Goal: Contribute content: Contribute content

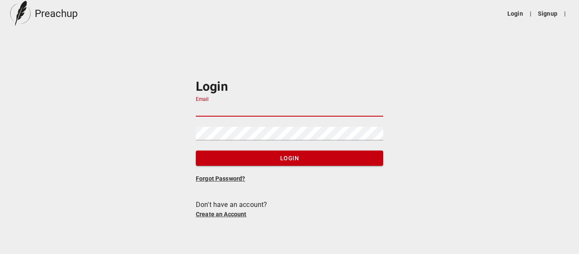
click at [256, 103] on input "Email" at bounding box center [289, 110] width 187 height 14
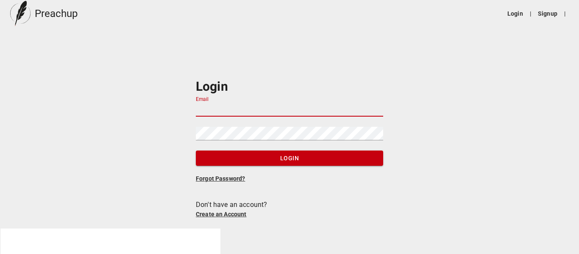
type input "[EMAIL_ADDRESS][DOMAIN_NAME]"
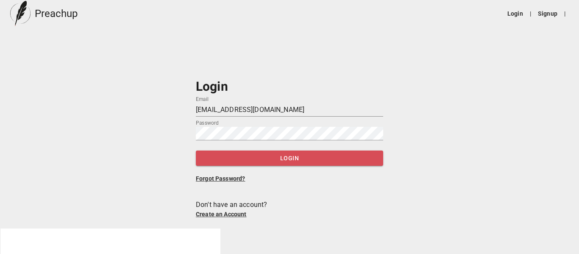
click at [283, 158] on span "Login" at bounding box center [290, 158] width 174 height 11
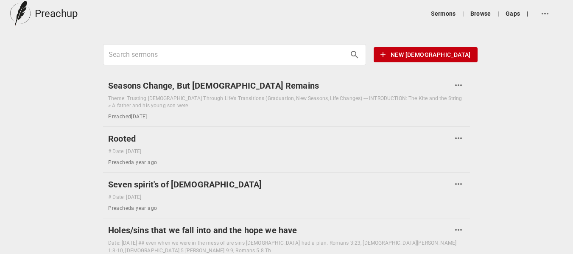
click at [198, 53] on input "Search sermons" at bounding box center [227, 55] width 237 height 14
drag, startPoint x: 198, startPoint y: 53, endPoint x: 428, endPoint y: 52, distance: 230.6
click at [428, 52] on span "New [DEMOGRAPHIC_DATA]" at bounding box center [425, 55] width 90 height 11
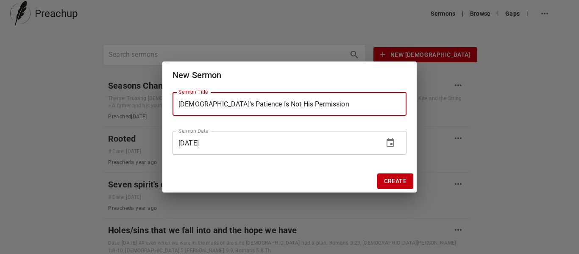
type input "[DEMOGRAPHIC_DATA]'s Patience Is Not His Permission"
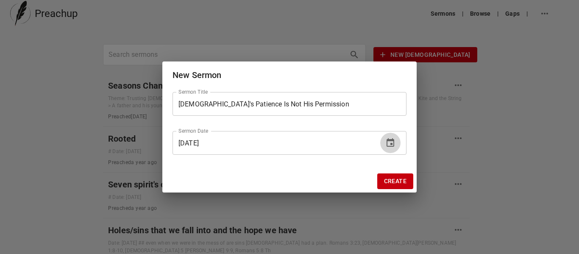
click at [394, 143] on icon "change date" at bounding box center [391, 142] width 8 height 8
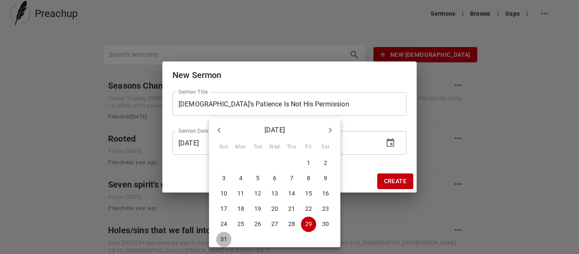
click at [223, 237] on p "31" at bounding box center [223, 239] width 7 height 8
type input "[DATE]"
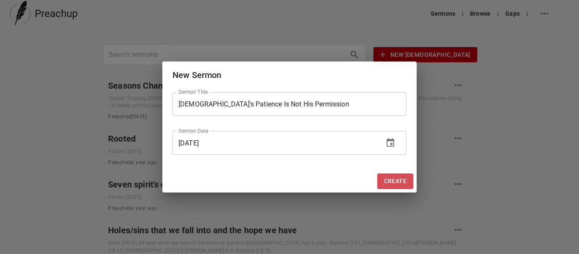
click at [398, 180] on span "Create" at bounding box center [395, 181] width 22 height 11
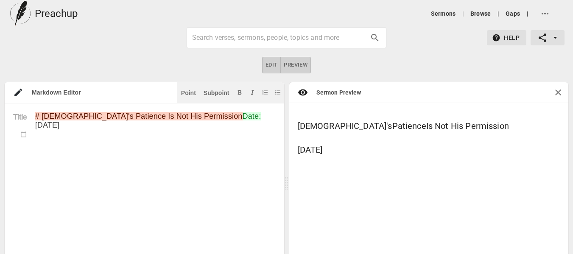
click at [81, 178] on textarea "# [DEMOGRAPHIC_DATA]'s Patience Is Not His Permission Date: [DATE]" at bounding box center [155, 252] width 240 height 281
paste textarea "Loremi Dolorsitamet Conse (Adip) Elitsed doei: T incidi utl etdolo magn ali eni…"
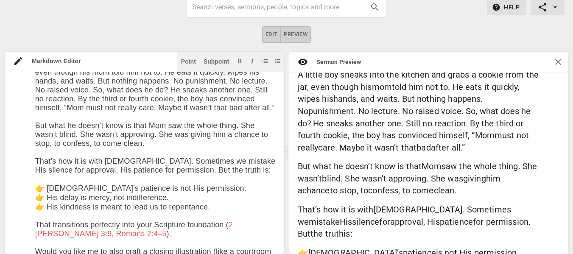
scroll to position [8, 0]
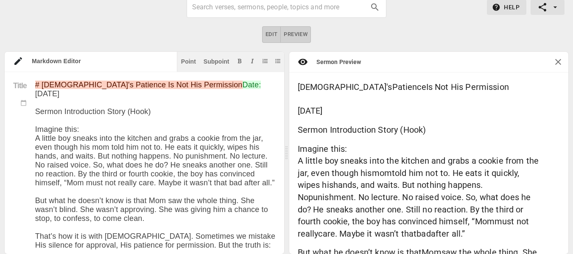
click at [274, 163] on div "Title # [DEMOGRAPHIC_DATA]'s Patience Is Not His Permission Date: [DATE] [DEMOG…" at bounding box center [144, 163] width 279 height 182
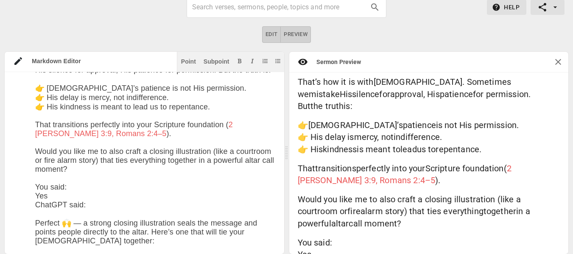
scroll to position [347, 0]
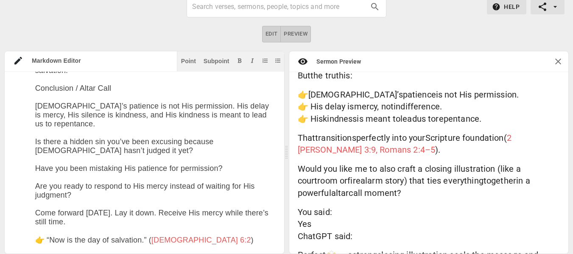
drag, startPoint x: 36, startPoint y: 175, endPoint x: 233, endPoint y: 242, distance: 207.9
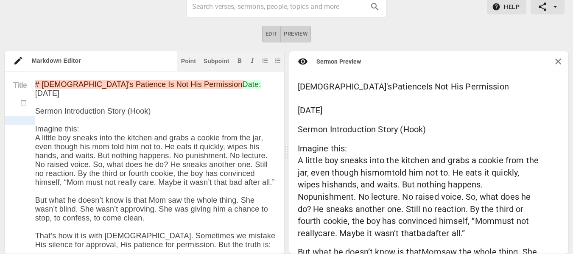
drag, startPoint x: 35, startPoint y: 167, endPoint x: 25, endPoint y: 116, distance: 51.8
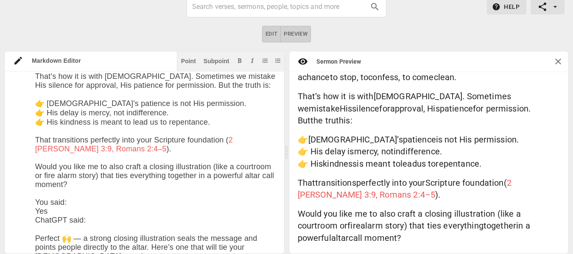
drag, startPoint x: 35, startPoint y: 187, endPoint x: 113, endPoint y: 239, distance: 94.6
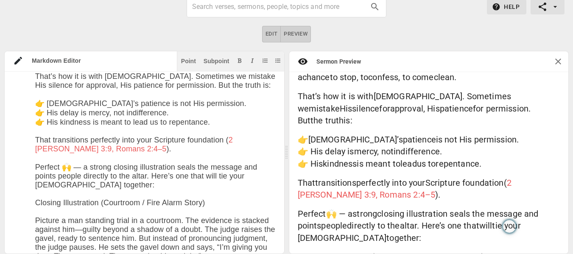
drag, startPoint x: 96, startPoint y: 209, endPoint x: 23, endPoint y: 180, distance: 79.0
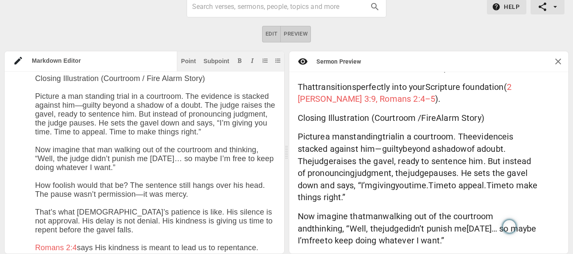
scroll to position [379, 0]
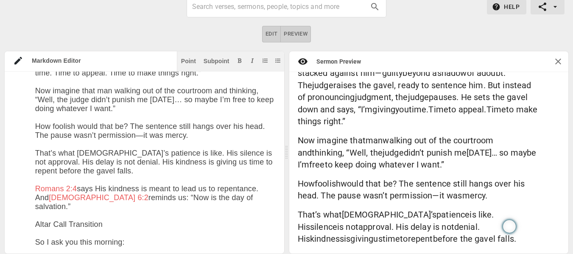
drag, startPoint x: 37, startPoint y: 186, endPoint x: 256, endPoint y: 101, distance: 234.8
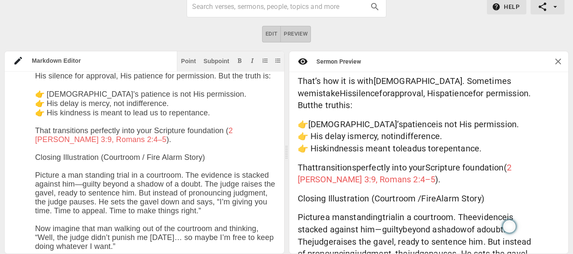
scroll to position [265, 0]
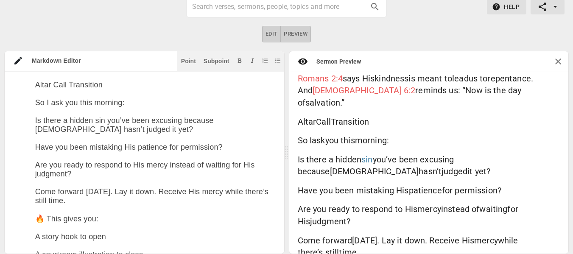
scroll to position [565, 0]
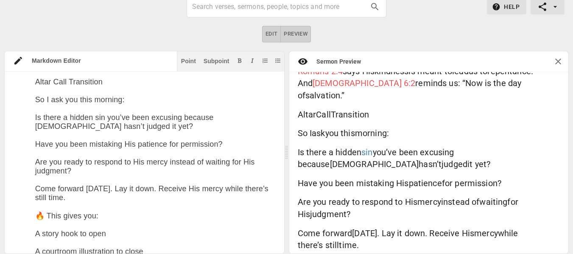
drag, startPoint x: 35, startPoint y: 135, endPoint x: 140, endPoint y: 219, distance: 134.2
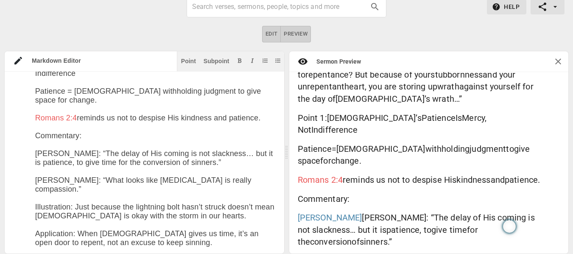
scroll to position [1000, 0]
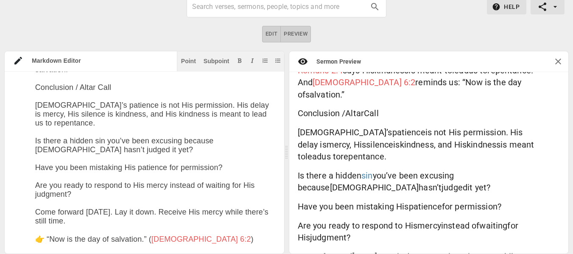
paste textarea "Loremip Dolorsitamet (Consectet / Adip Elits Doeiu) Tempori u lab etdolore magn…"
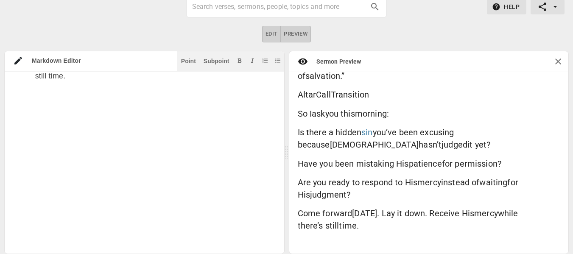
drag, startPoint x: 36, startPoint y: 97, endPoint x: 131, endPoint y: 274, distance: 200.5
click at [131, 253] on html "Preachup Sermons | Browse | Gaps | Help Edit Preview Markdown Editor Point Subp…" at bounding box center [286, 238] width 573 height 539
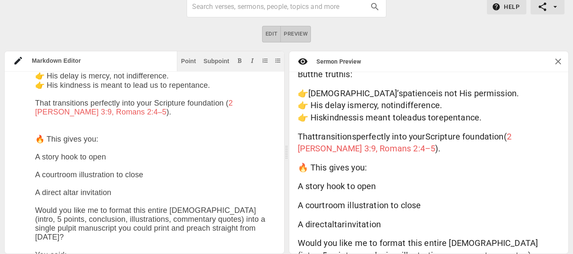
scroll to position [255, 0]
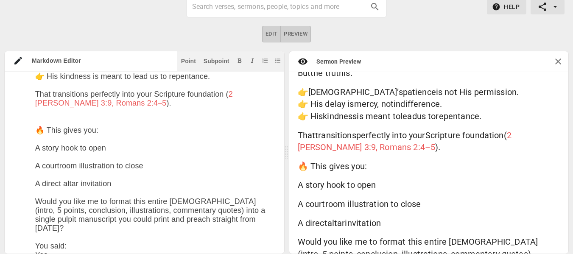
drag, startPoint x: 37, startPoint y: 152, endPoint x: 257, endPoint y: 240, distance: 237.0
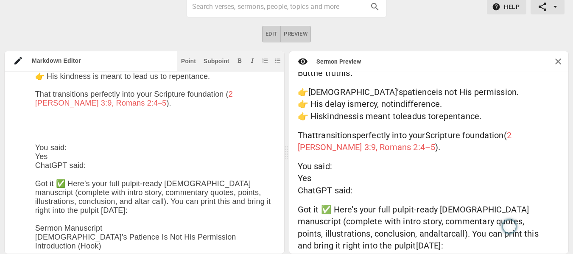
drag, startPoint x: 38, startPoint y: 131, endPoint x: 112, endPoint y: 233, distance: 125.9
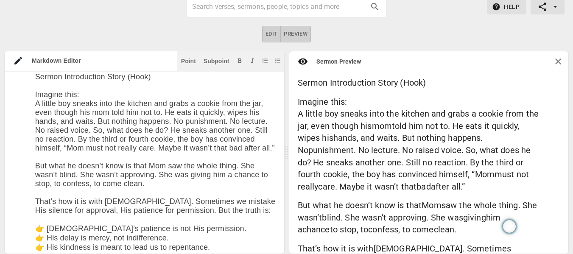
scroll to position [8, 0]
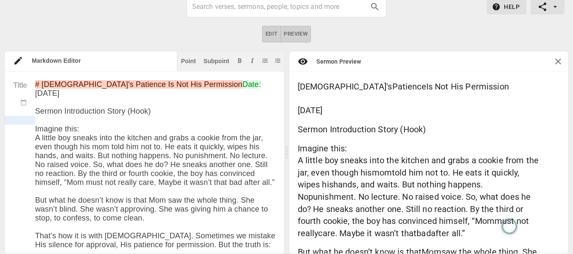
drag, startPoint x: 35, startPoint y: 136, endPoint x: 34, endPoint y: 121, distance: 14.5
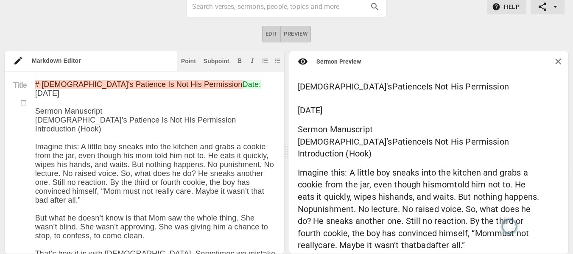
type textarea "# Lor'i Dolorsit Am Con Adi Elitseddoe Temp: Inc 96ut 3378 Labore Etdolorema Al…"
click at [304, 62] on icon at bounding box center [303, 61] width 10 height 10
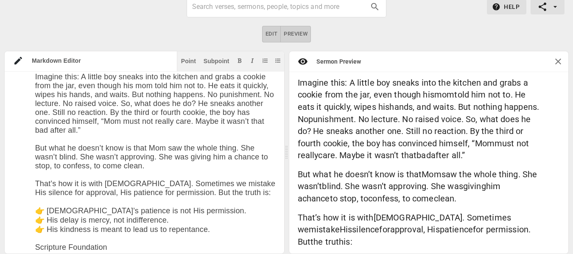
scroll to position [70, 0]
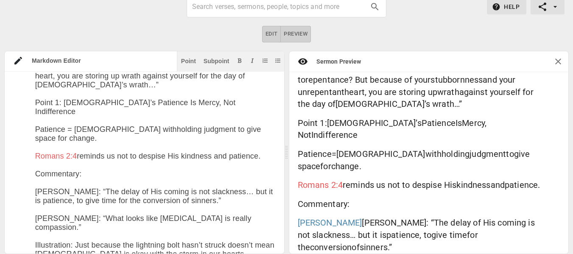
click at [182, 63] on div "Point" at bounding box center [188, 61] width 15 height 6
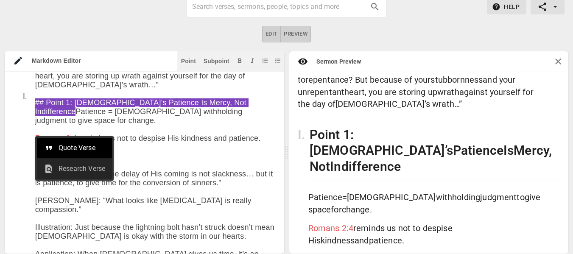
click at [79, 169] on span "Research Verse" at bounding box center [81, 169] width 47 height 10
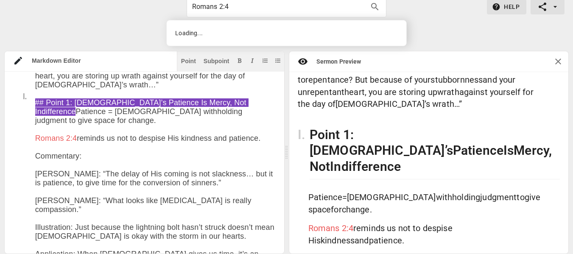
type input "Romans 2:4"
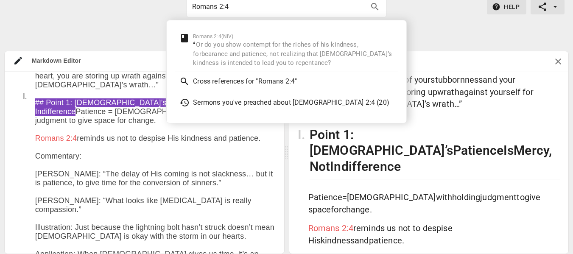
click at [433, 34] on div "Edit Preview" at bounding box center [286, 34] width 573 height 17
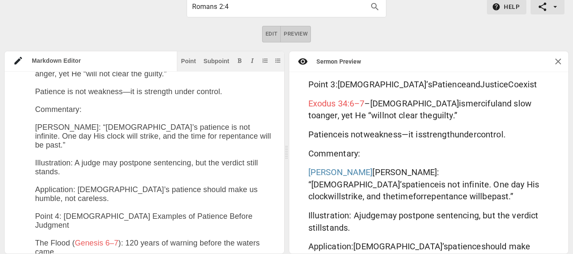
scroll to position [794, 0]
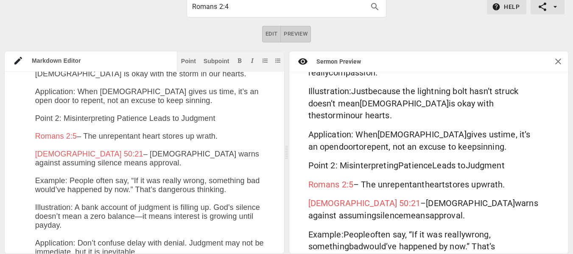
click at [193, 63] on div "Point" at bounding box center [188, 61] width 15 height 6
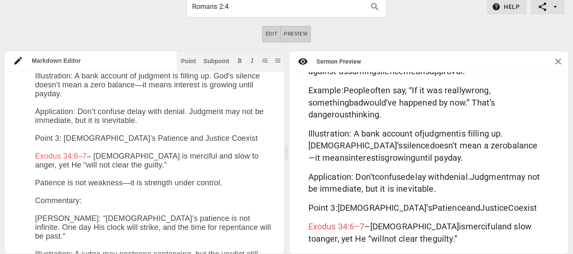
click at [184, 59] on div "Point" at bounding box center [188, 61] width 15 height 6
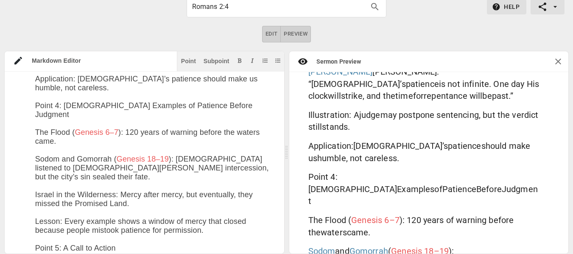
click at [59, 98] on textarea at bounding box center [155, 139] width 240 height 1752
click at [189, 61] on div "Point" at bounding box center [188, 61] width 15 height 6
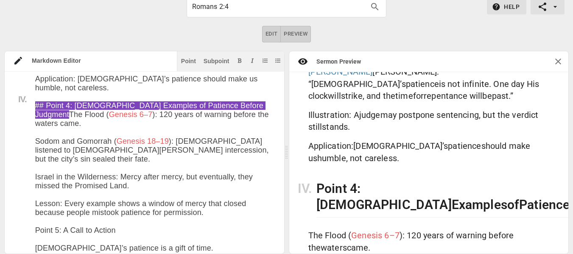
click at [59, 224] on textarea at bounding box center [155, 130] width 240 height 1734
click at [189, 64] on div "Point" at bounding box center [188, 61] width 15 height 6
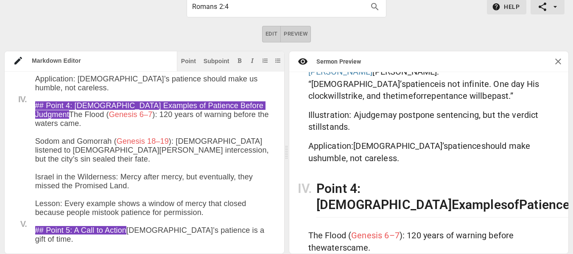
click at [270, 174] on div "Title I. II. III. IV. V. # God's Patience Is Not His Permission Date: [DATE] Se…" at bounding box center [144, 163] width 279 height 182
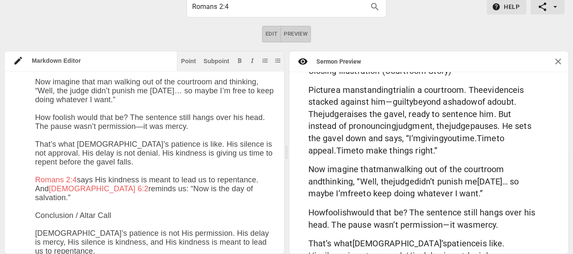
scroll to position [1649, 0]
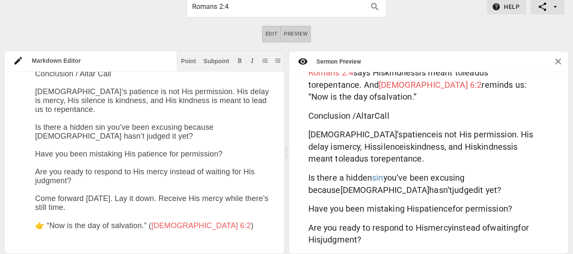
scroll to position [1824, 0]
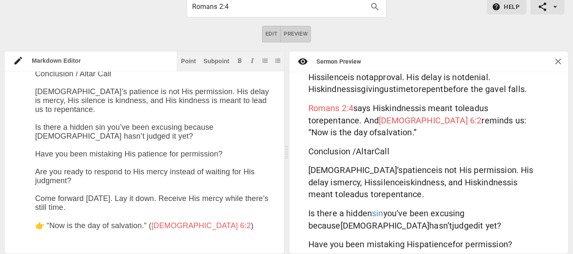
paste textarea "Conclusion / Altar Call God’s patience is not His permission. His delay is merc…"
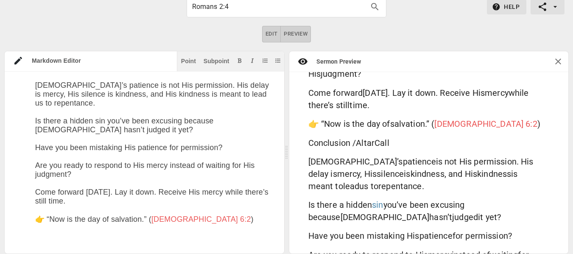
scroll to position [2067, 0]
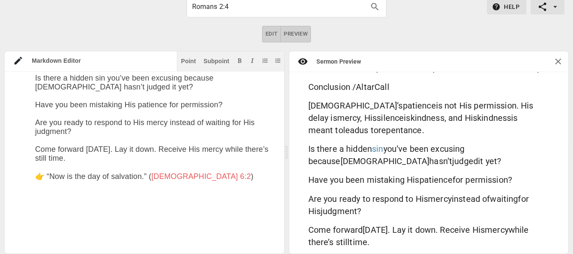
drag, startPoint x: 35, startPoint y: 97, endPoint x: 228, endPoint y: 174, distance: 208.1
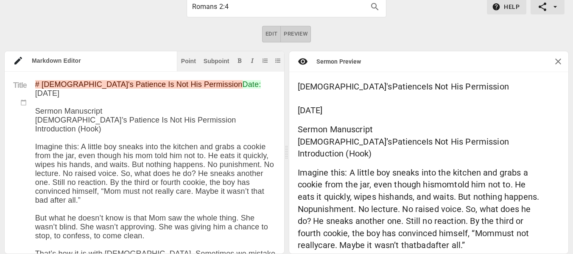
type textarea "# Lor'i Dolorsit Am Con Adi Elitseddoe Temp: Inc 96ut 3378 Labore Etdolorema Al…"
